Goal: Transaction & Acquisition: Purchase product/service

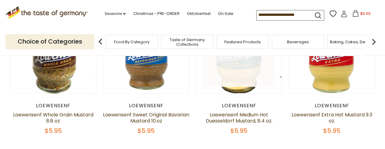
scroll to position [91, 0]
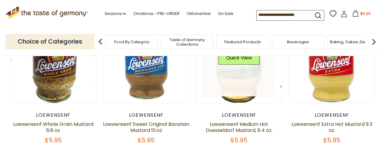
click at [239, 73] on link at bounding box center [239, 60] width 72 height 72
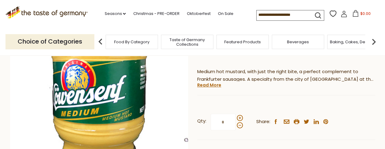
scroll to position [122, 0]
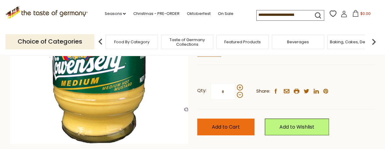
click at [220, 126] on span "Add to Cart" at bounding box center [226, 126] width 28 height 7
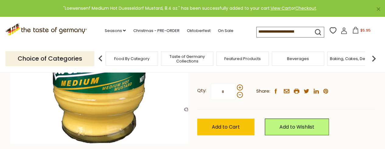
click at [357, 32] on icon at bounding box center [355, 30] width 7 height 7
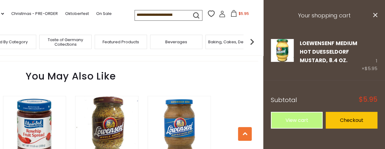
scroll to position [457, 0]
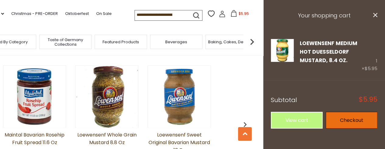
click at [345, 118] on link "Checkout" at bounding box center [352, 120] width 52 height 17
